Goal: Find specific page/section: Find specific page/section

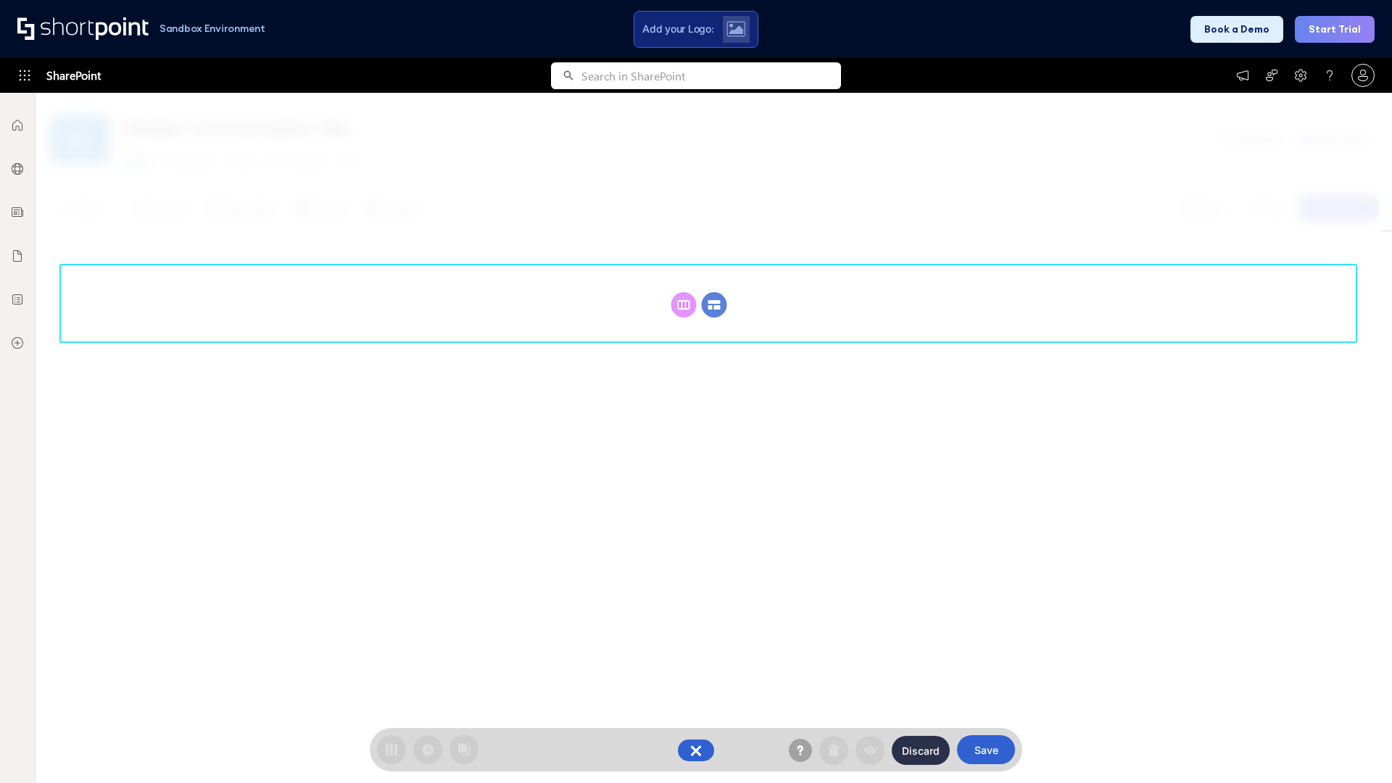
scroll to position [199, 0]
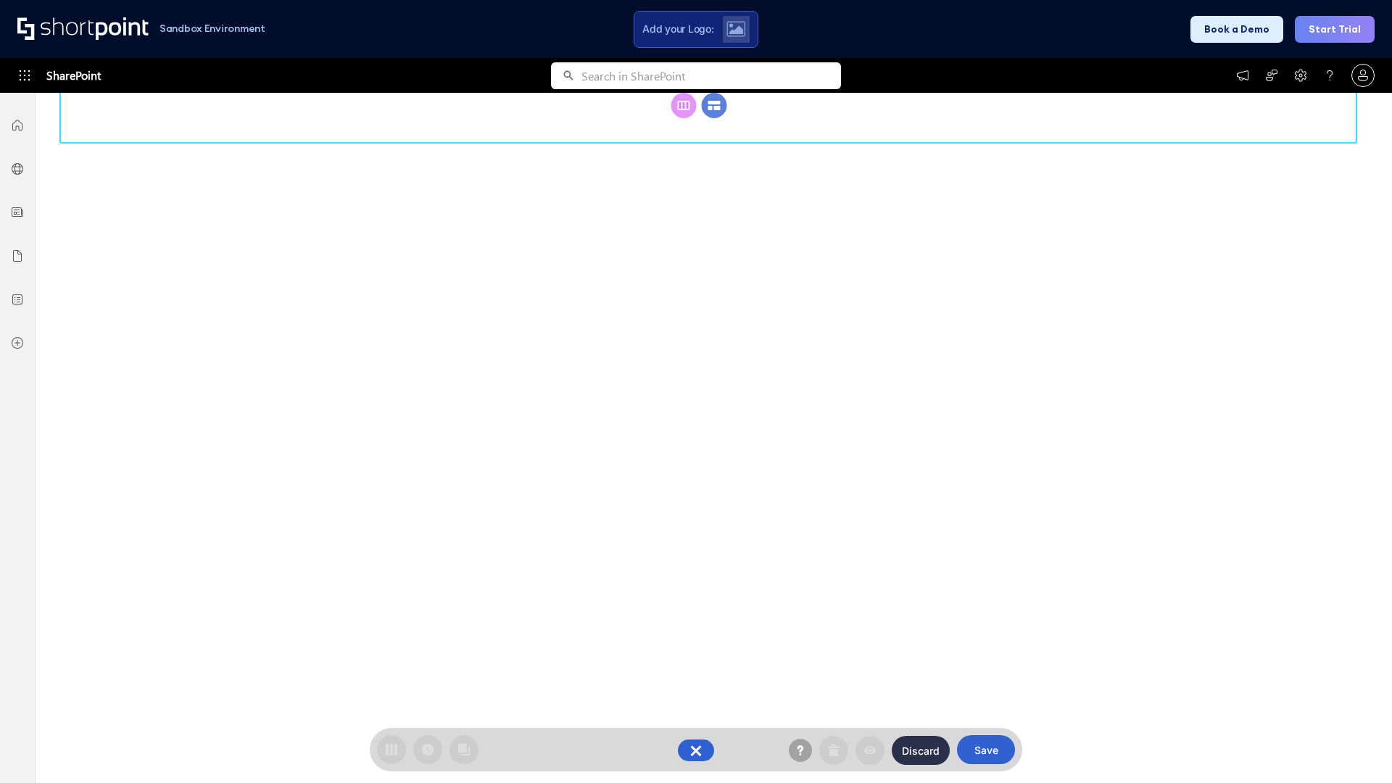
click at [714, 118] on circle at bounding box center [714, 105] width 25 height 25
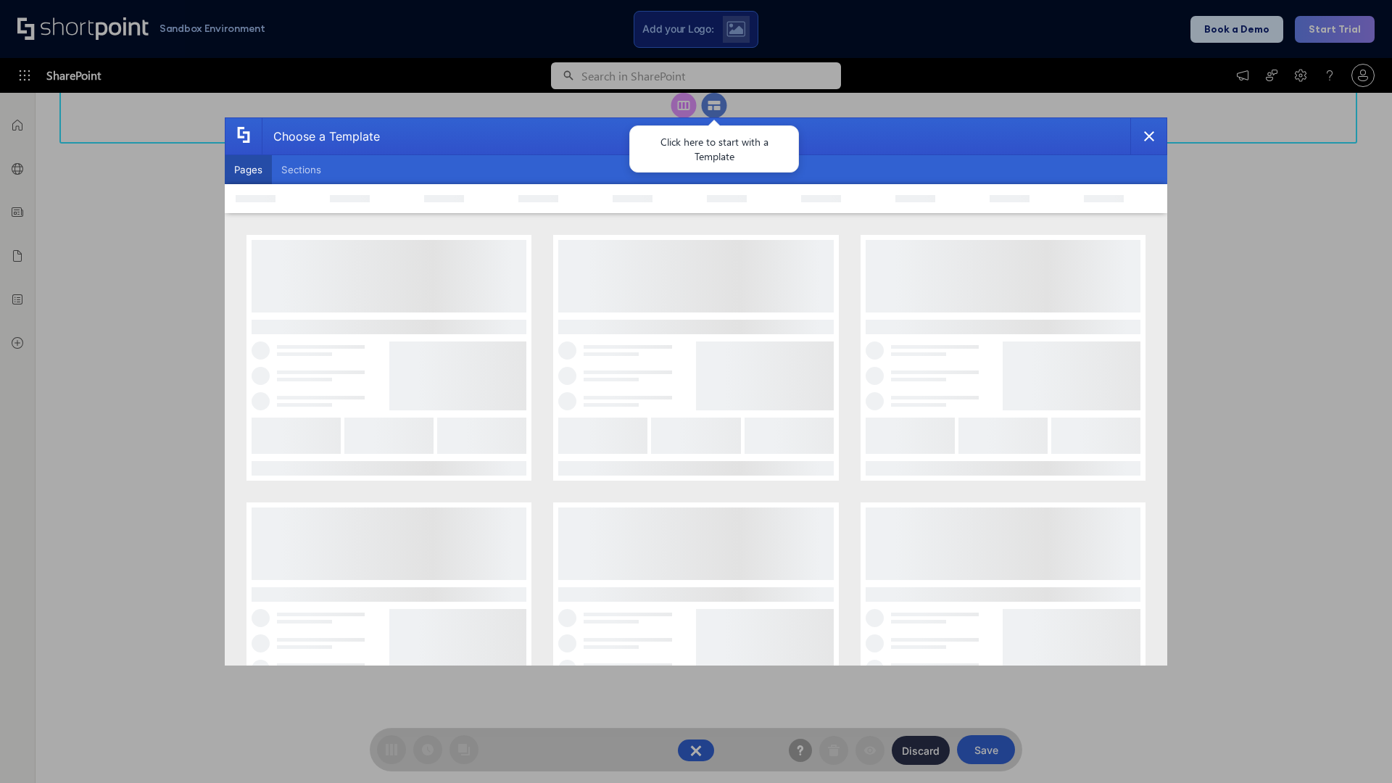
scroll to position [0, 0]
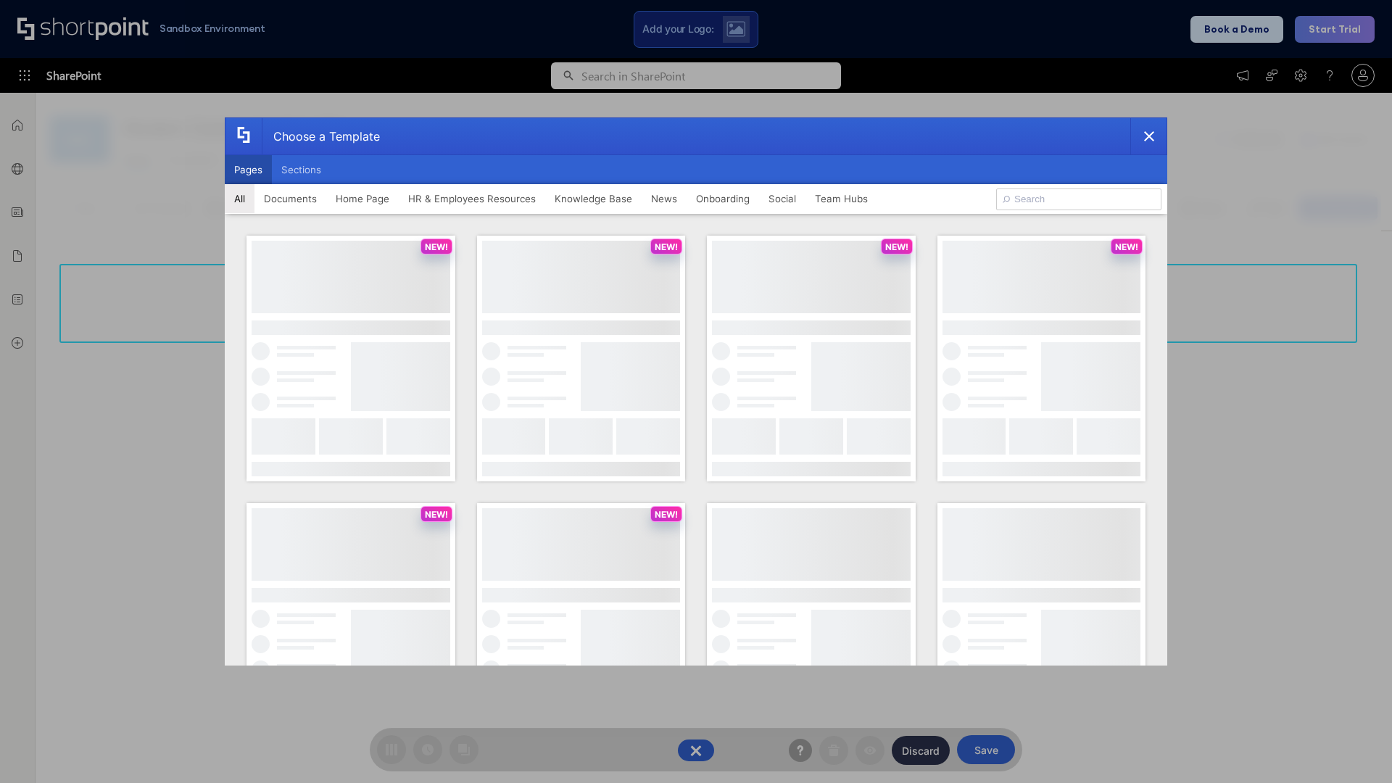
click at [248, 170] on button "Pages" at bounding box center [248, 169] width 47 height 29
type input "Intranet Layout 3"
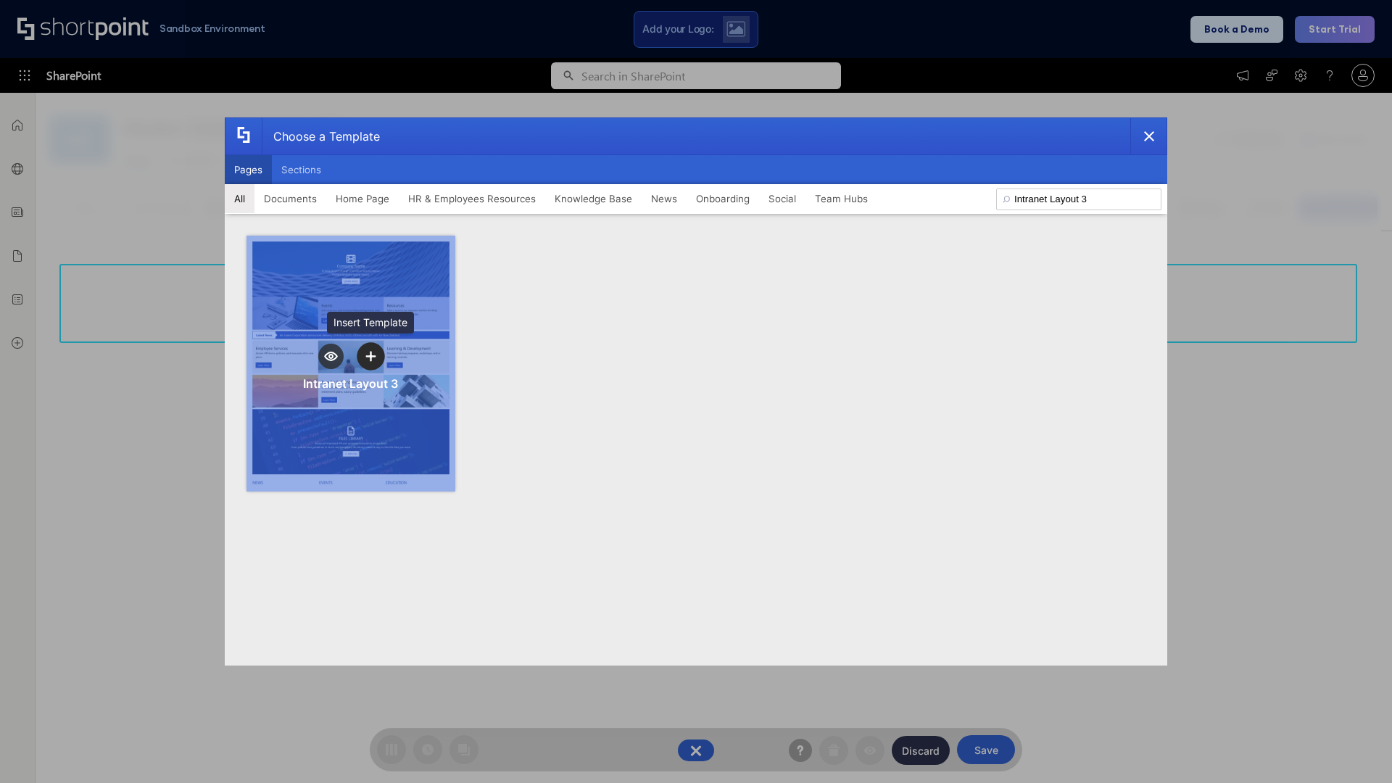
click at [371, 356] on icon "template selector" at bounding box center [370, 356] width 10 height 10
